Goal: Transaction & Acquisition: Purchase product/service

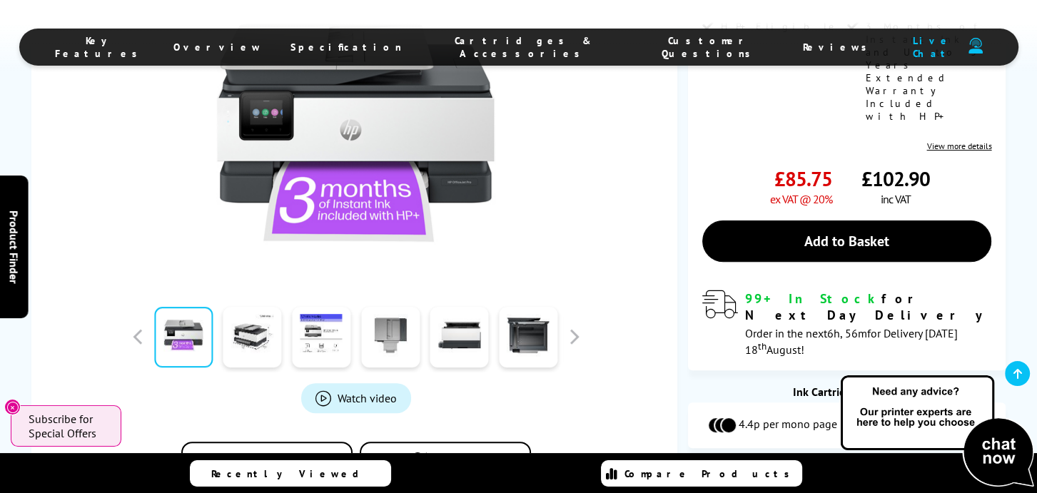
scroll to position [428, 0]
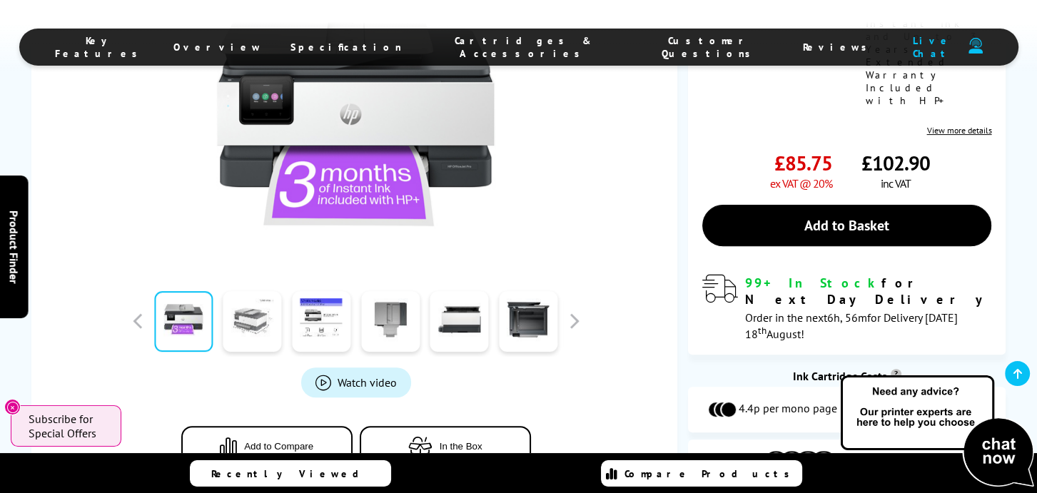
click at [250, 298] on link at bounding box center [252, 321] width 59 height 61
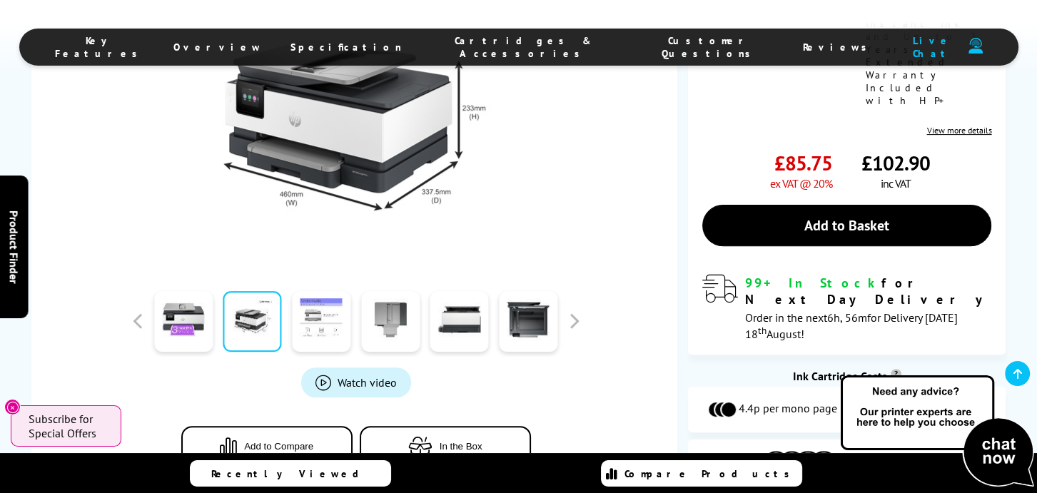
click at [326, 291] on link at bounding box center [321, 321] width 59 height 61
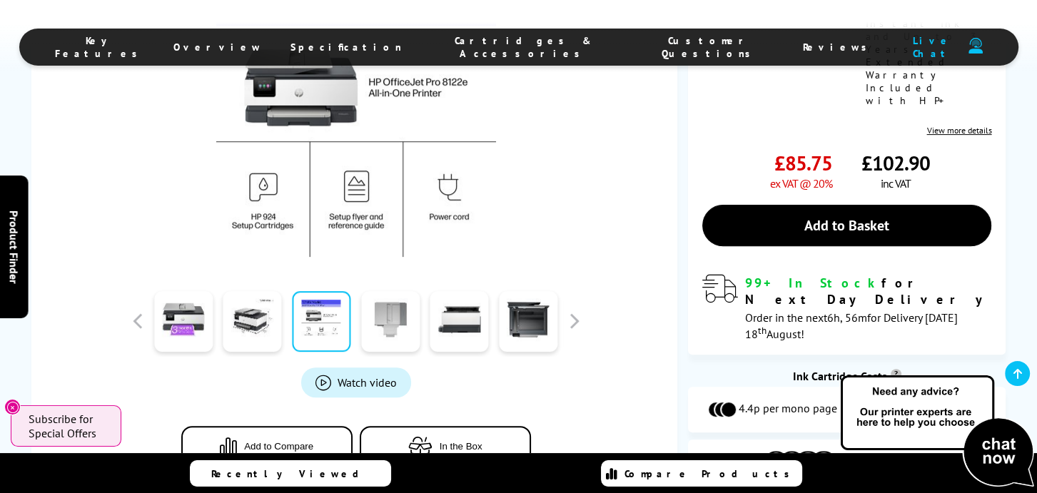
drag, startPoint x: 376, startPoint y: 283, endPoint x: 412, endPoint y: 290, distance: 36.5
click at [378, 291] on link at bounding box center [390, 321] width 59 height 61
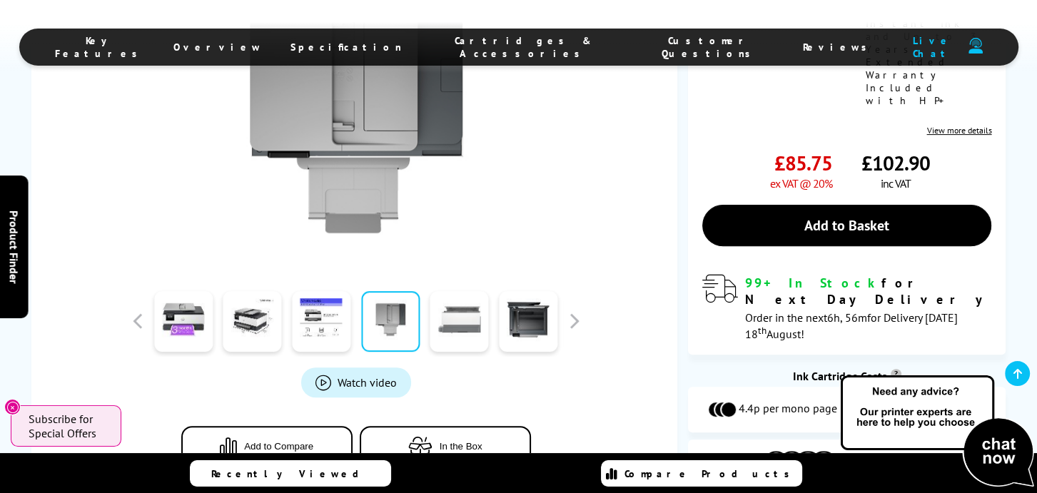
click at [455, 296] on link at bounding box center [459, 321] width 59 height 61
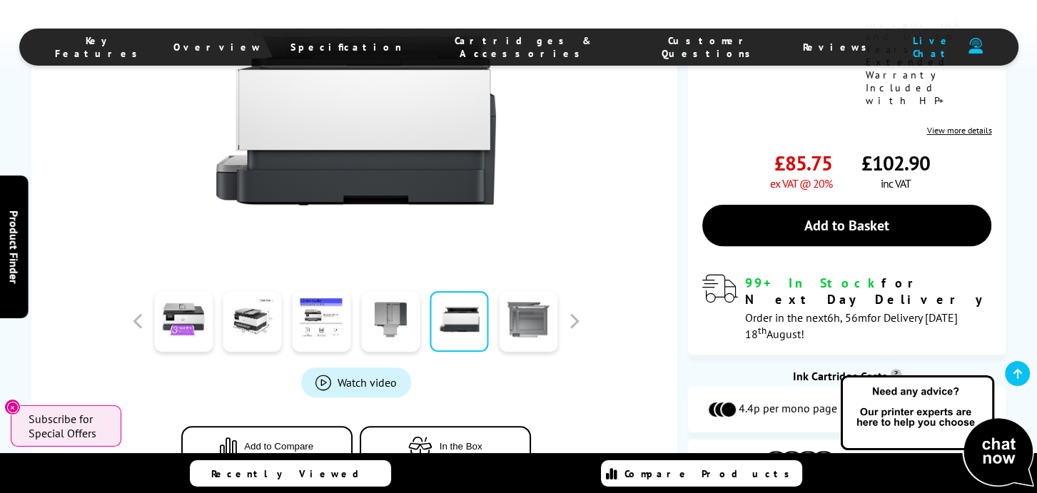
click at [531, 300] on link at bounding box center [528, 321] width 59 height 61
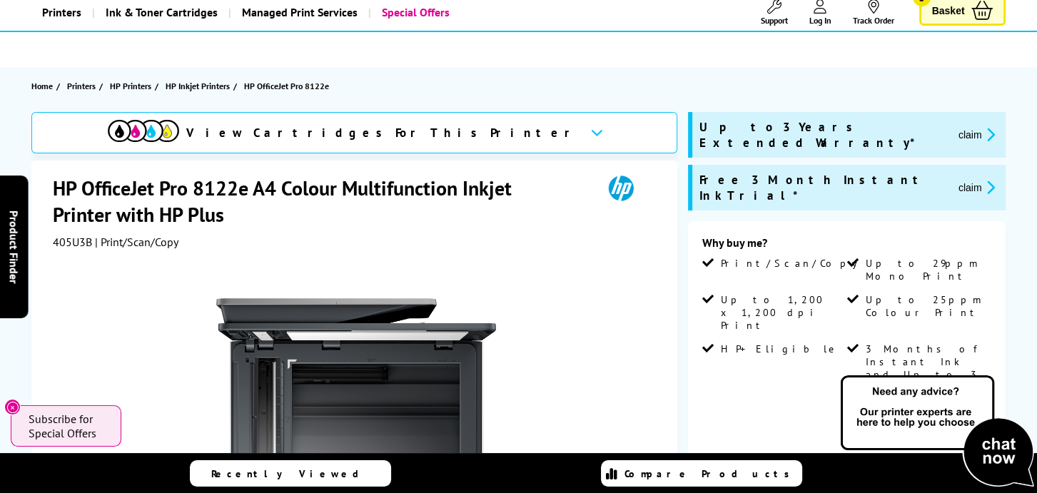
scroll to position [0, 0]
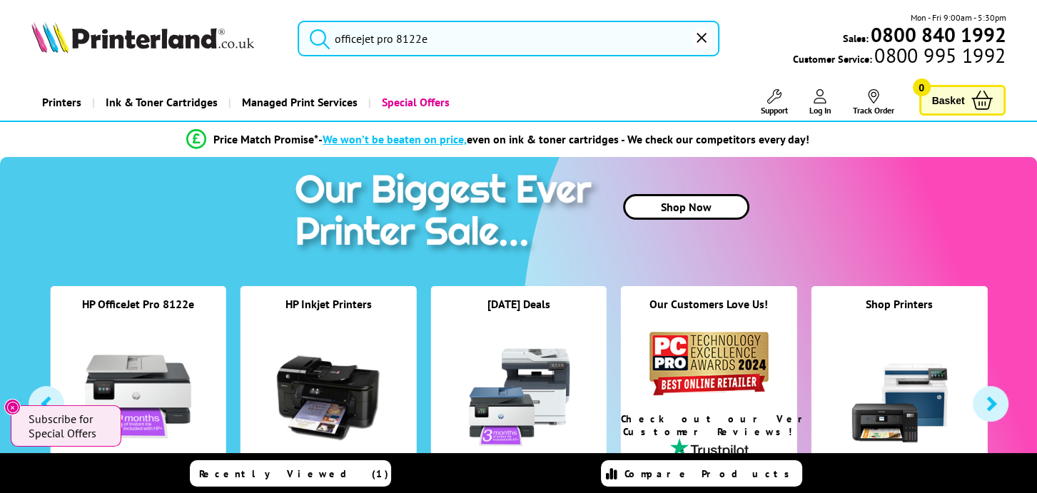
click at [445, 34] on input "officejet pro 8122e" at bounding box center [509, 39] width 422 height 36
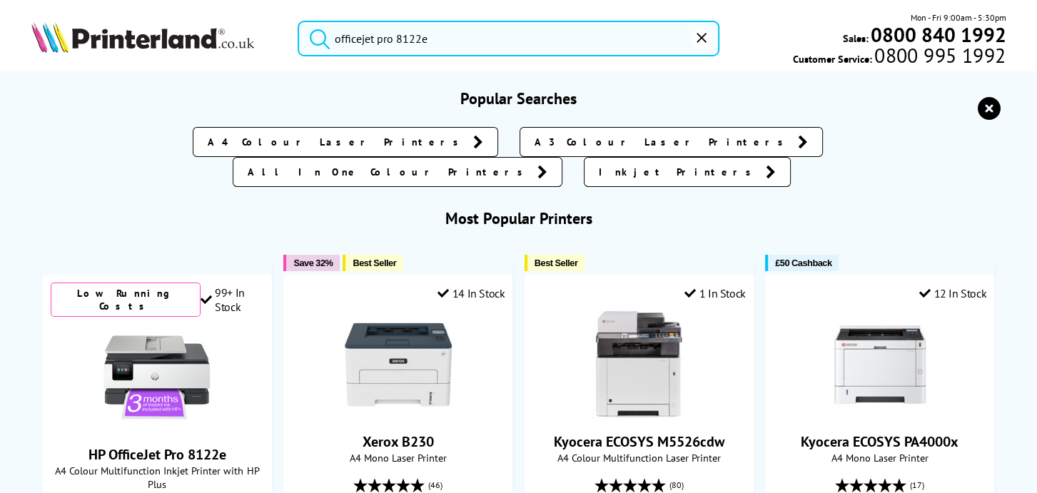
click at [298, 21] on button "submit" at bounding box center [316, 36] width 36 height 31
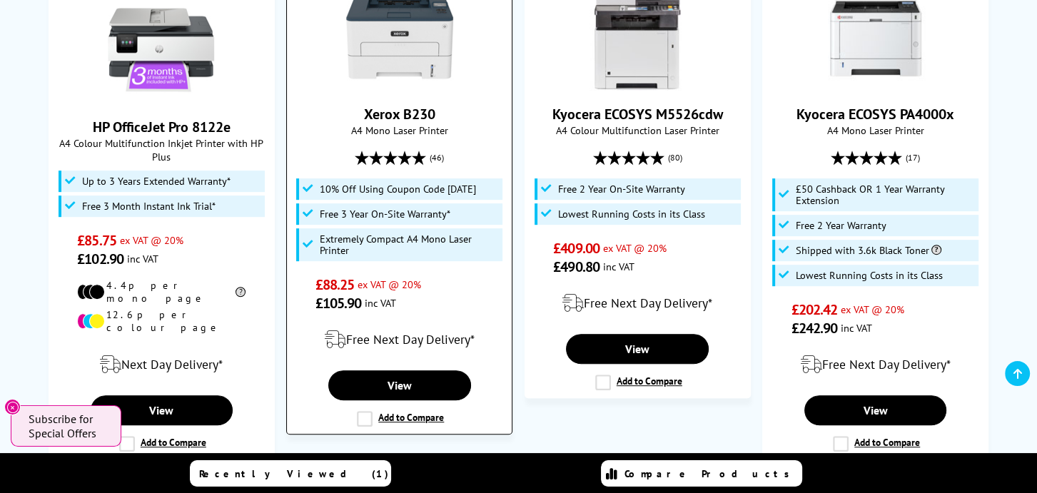
scroll to position [571, 0]
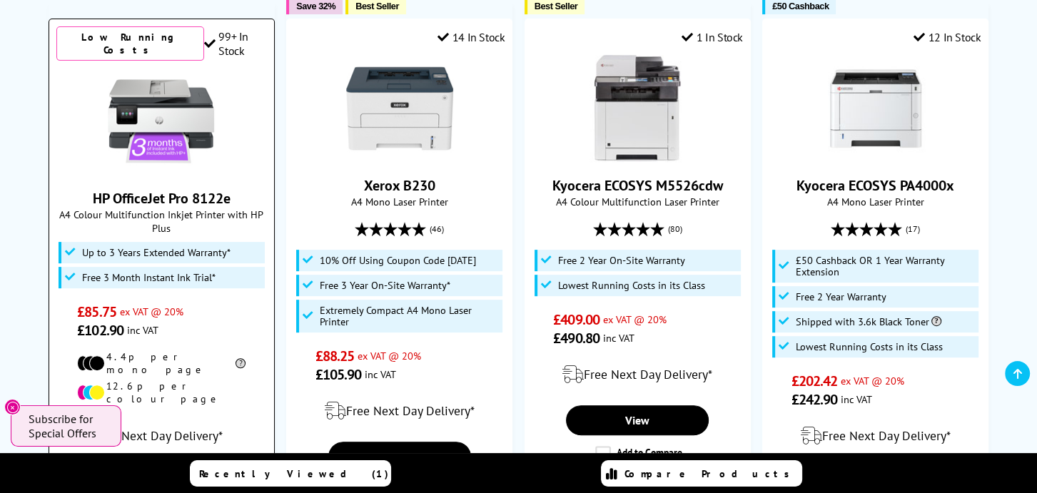
drag, startPoint x: 259, startPoint y: 200, endPoint x: 85, endPoint y: 181, distance: 175.2
click at [85, 181] on div "HP OfficeJet Pro 8122e A4 Colour Multifunction Inkjet Printer with HP Plus Up t…" at bounding box center [161, 204] width 211 height 272
copy div "HP OfficeJet Pro 8122e A4 Colour Multifunction Inkjet Printer with HP"
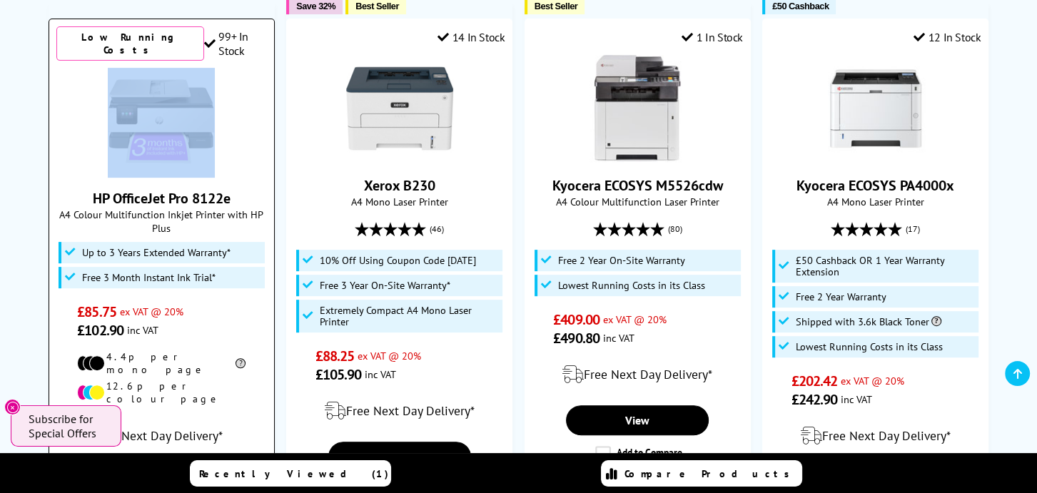
drag, startPoint x: 80, startPoint y: 58, endPoint x: 216, endPoint y: 153, distance: 166.1
click at [216, 153] on div at bounding box center [161, 121] width 211 height 107
drag, startPoint x: 216, startPoint y: 153, endPoint x: 186, endPoint y: 138, distance: 34.2
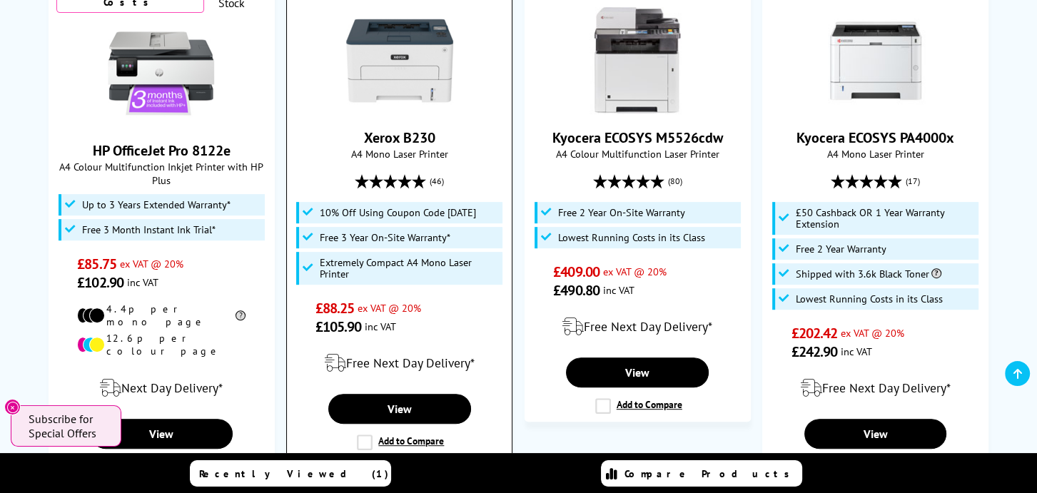
scroll to position [642, 0]
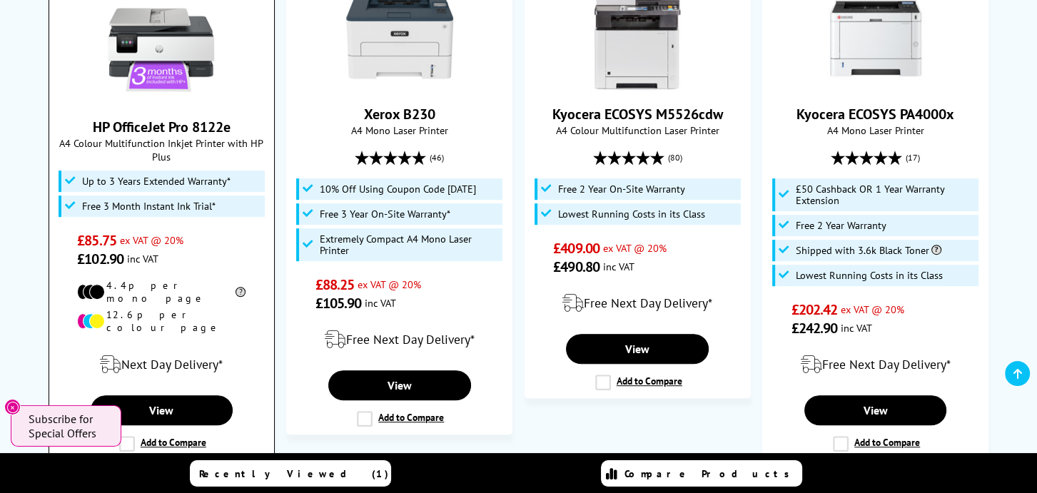
drag, startPoint x: 244, startPoint y: 114, endPoint x: 90, endPoint y: 117, distance: 154.2
click at [90, 118] on span "HP OfficeJet Pro 8122e" at bounding box center [161, 127] width 203 height 19
copy link "HP OfficeJet Pro 8122e"
click at [178, 395] on link "View" at bounding box center [162, 410] width 143 height 30
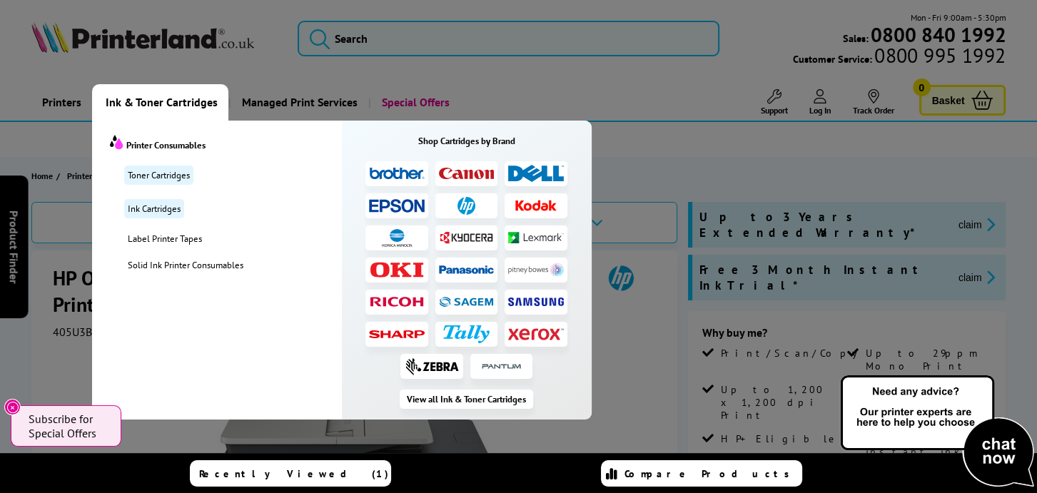
click at [193, 108] on span "Ink & Toner Cartridges" at bounding box center [162, 102] width 112 height 36
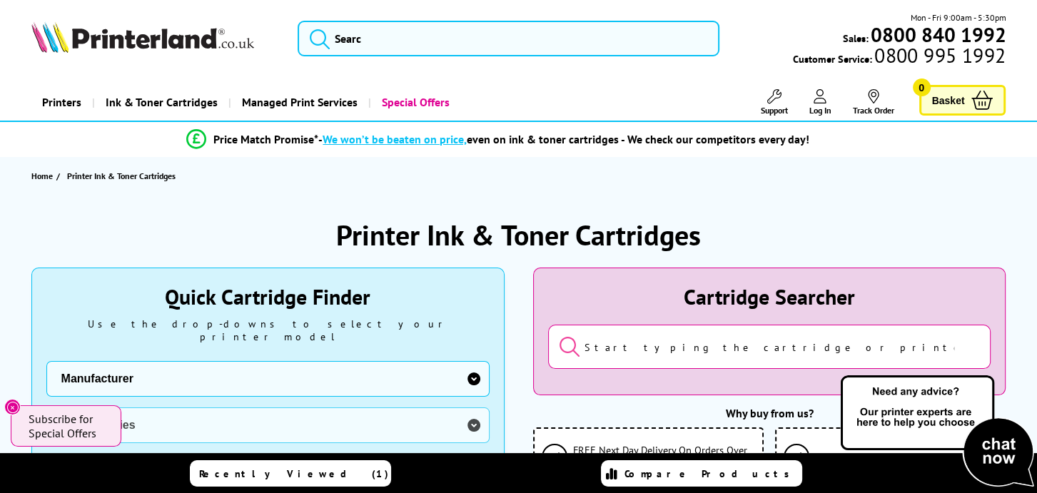
click at [394, 361] on select "Manufacturer Brother Canon Cubify Dell Dymo Epson HP Kodak Konica Minolta Kyoce…" at bounding box center [267, 379] width 443 height 36
select select "12603"
click at [46, 361] on select "Manufacturer Brother Canon Cubify Dell Dymo Epson HP Kodak Konica Minolta Kyoce…" at bounding box center [267, 379] width 443 height 36
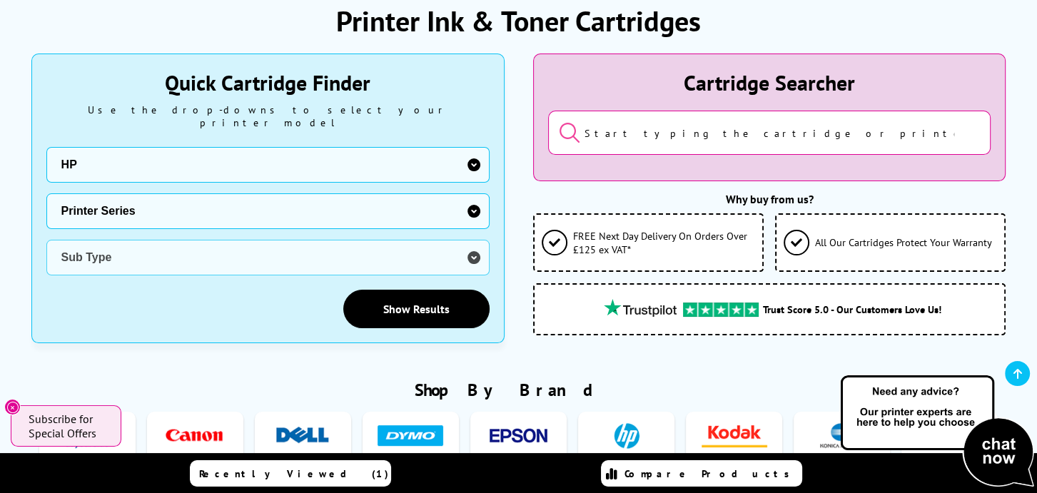
click at [180, 200] on select "Printer Series AMP Colour Copier DesignJet DeskJet ENVY Series Fax Machine Offi…" at bounding box center [267, 211] width 443 height 36
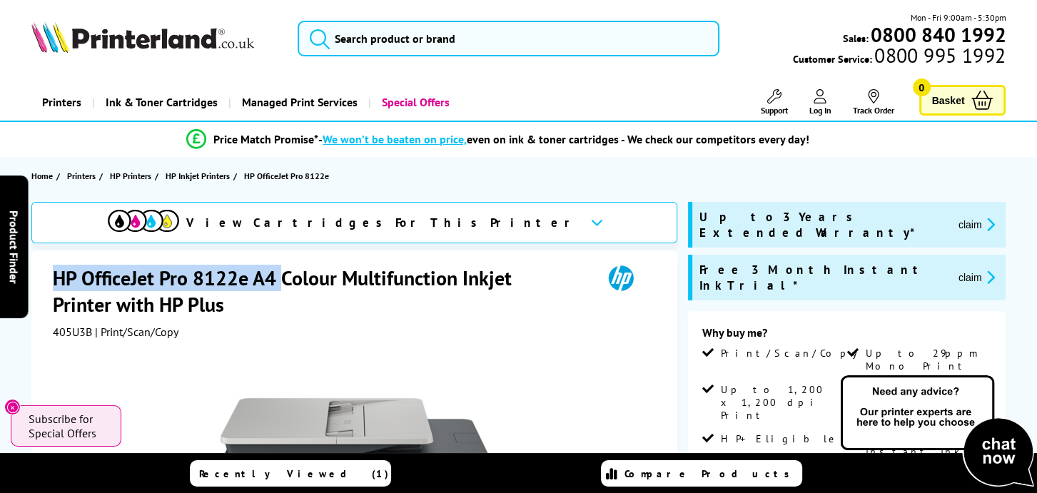
drag, startPoint x: 54, startPoint y: 273, endPoint x: 280, endPoint y: 280, distance: 226.3
click at [280, 280] on h1 "HP OfficeJet Pro 8122e A4 Colour Multifunction Inkjet Printer with HP Plus" at bounding box center [320, 291] width 535 height 53
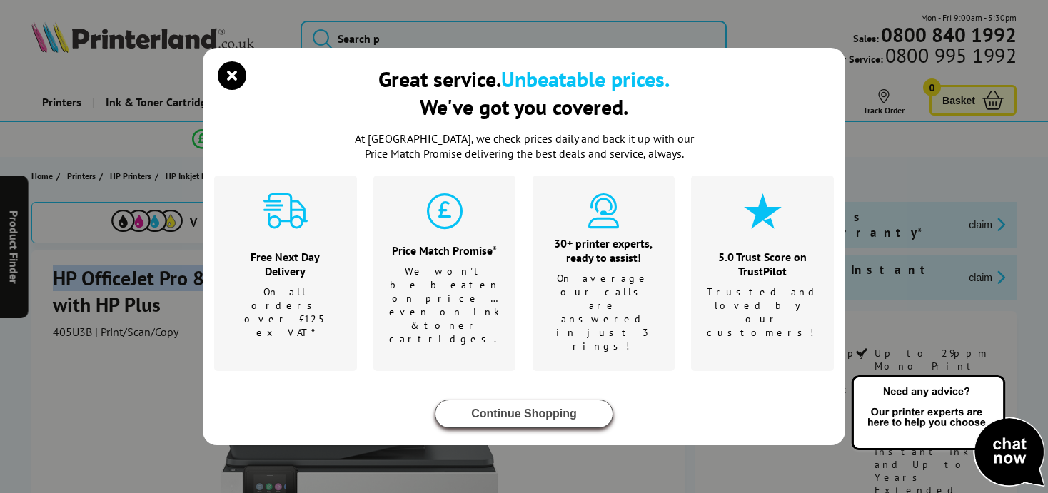
click at [548, 400] on button "Continue Shopping" at bounding box center [524, 414] width 178 height 29
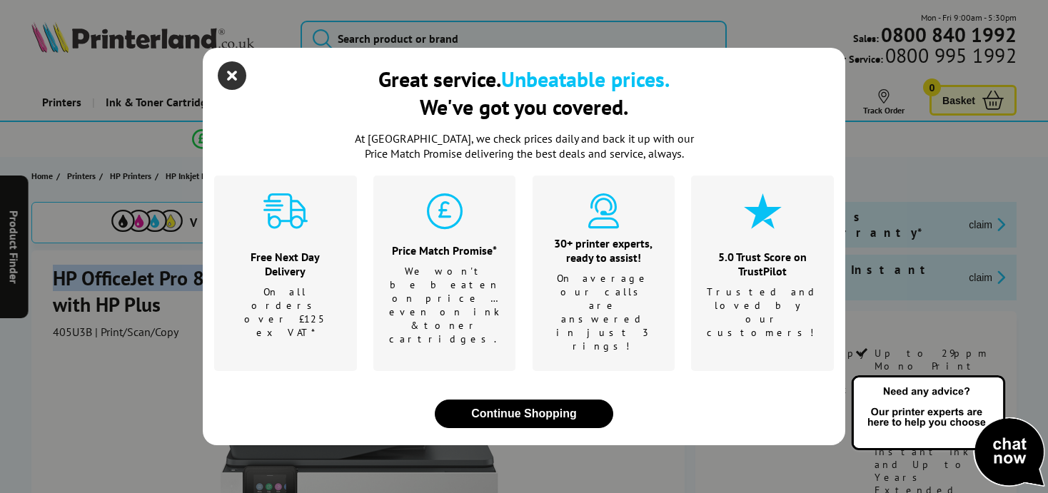
drag, startPoint x: 256, startPoint y: 284, endPoint x: 228, endPoint y: 99, distance: 187.0
click at [228, 90] on icon "close modal" at bounding box center [232, 75] width 29 height 29
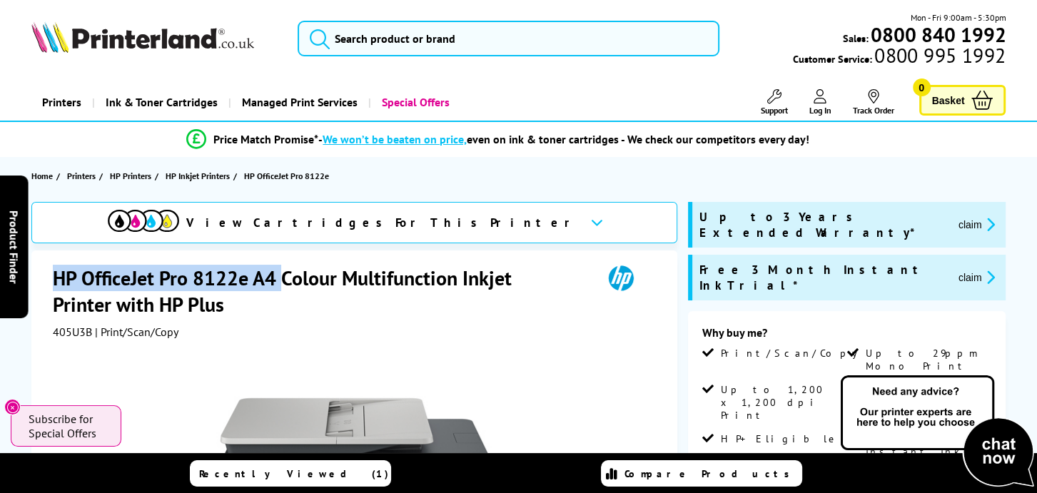
copy h1 "HP OfficeJet Pro 8122e A4"
